Goal: Navigation & Orientation: Go to known website

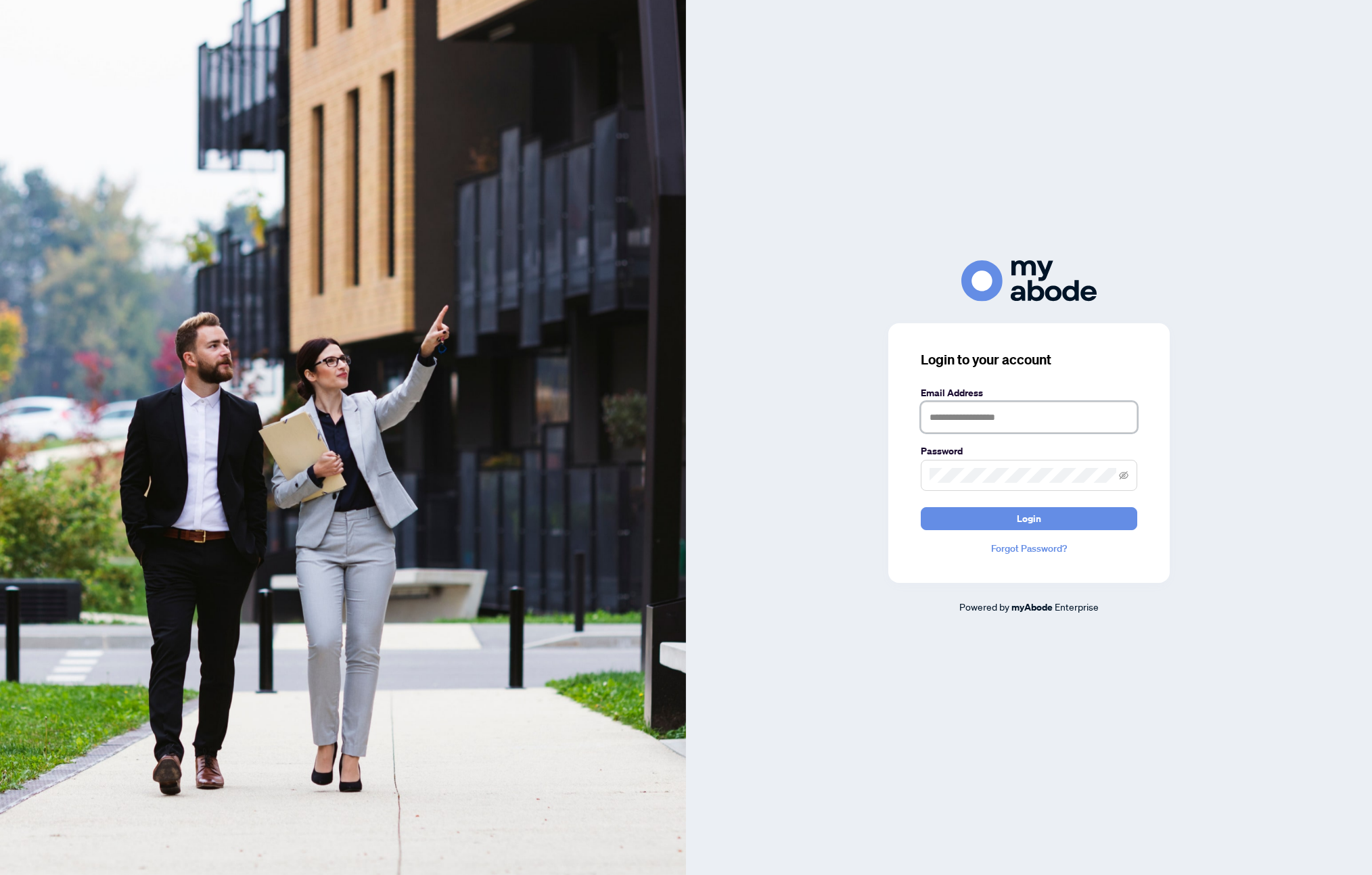
click at [1042, 421] on input "text" at bounding box center [1028, 417] width 216 height 31
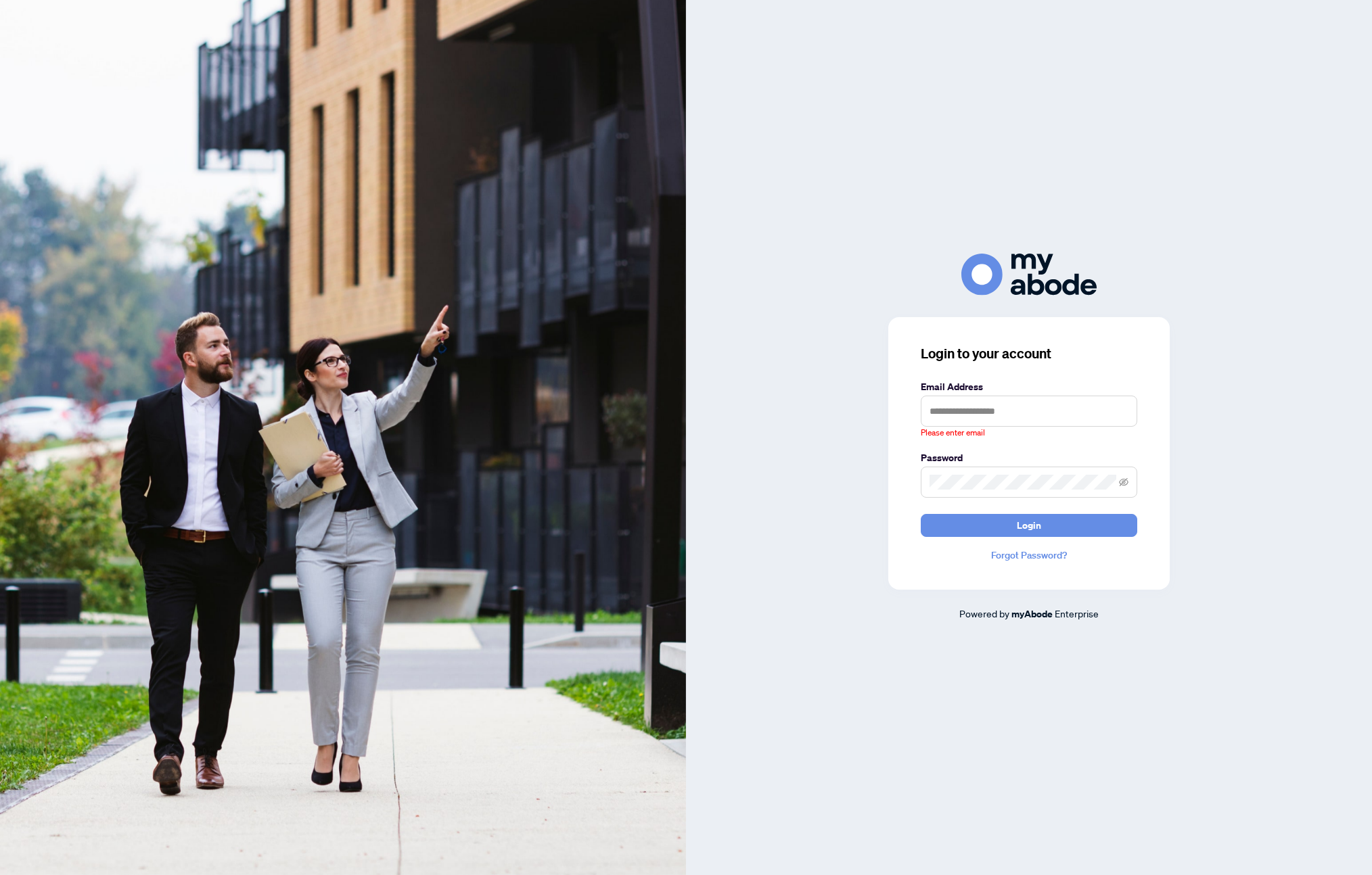
click at [883, 366] on div "Login to your account Email Address Please enter email Password Login Forgot Pa…" at bounding box center [1028, 437] width 686 height 367
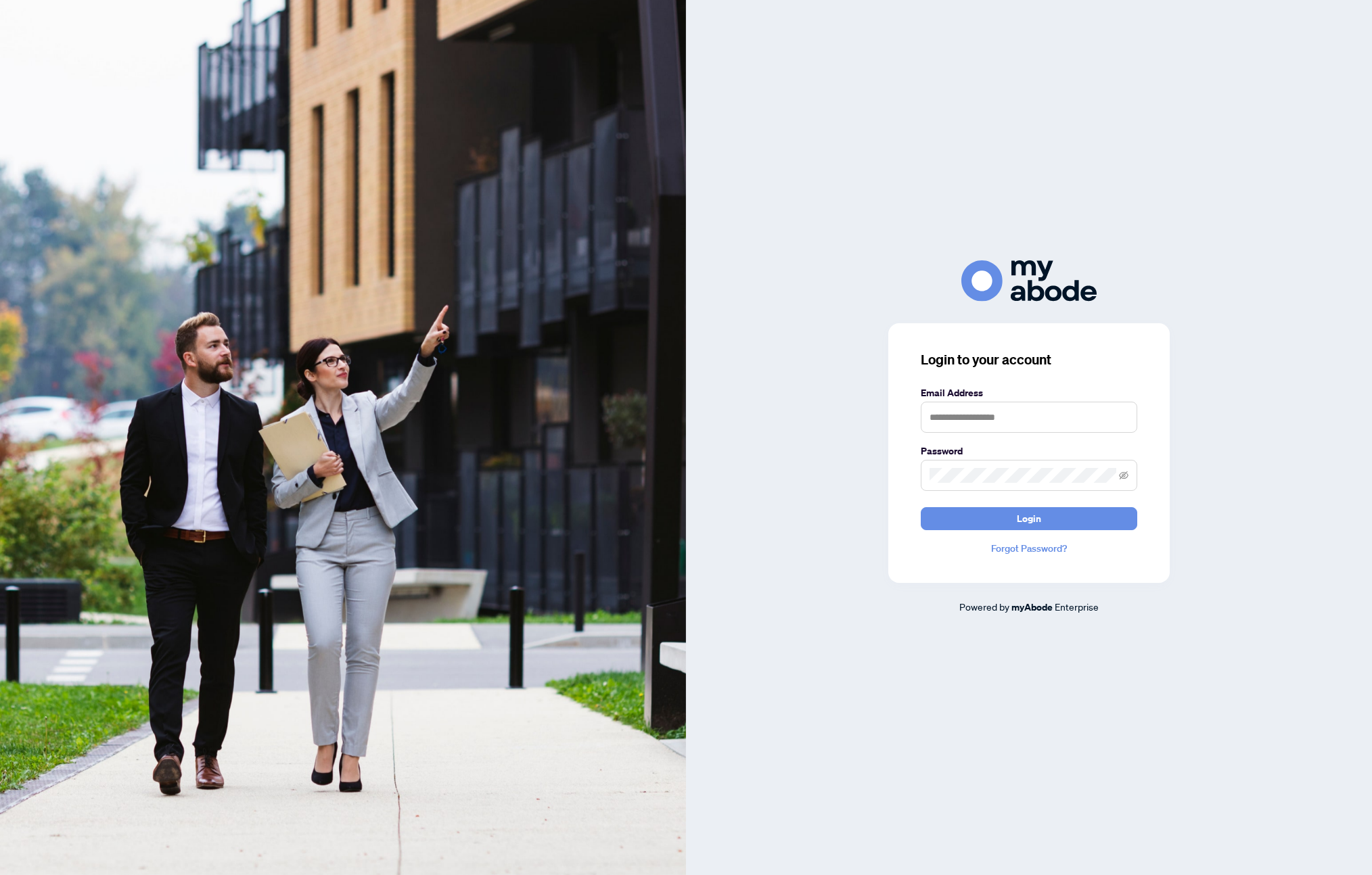
click at [980, 612] on span "Powered by" at bounding box center [984, 606] width 50 height 12
click at [1182, 874] on div at bounding box center [686, 875] width 1372 height 0
click at [1336, 874] on div at bounding box center [686, 875] width 1372 height 0
